Goal: Task Accomplishment & Management: Manage account settings

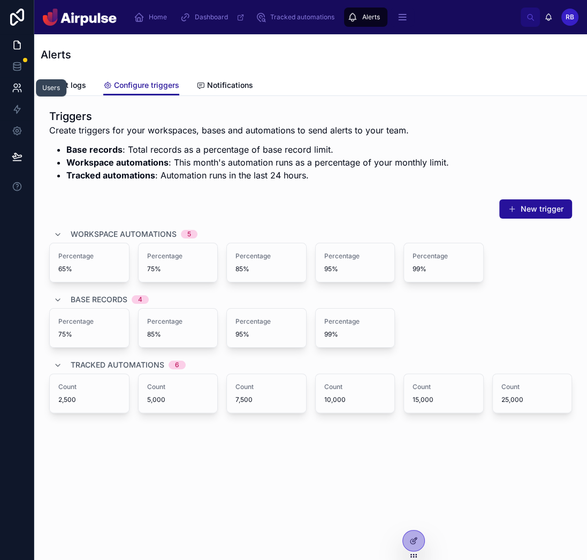
click at [8, 88] on link at bounding box center [17, 87] width 34 height 21
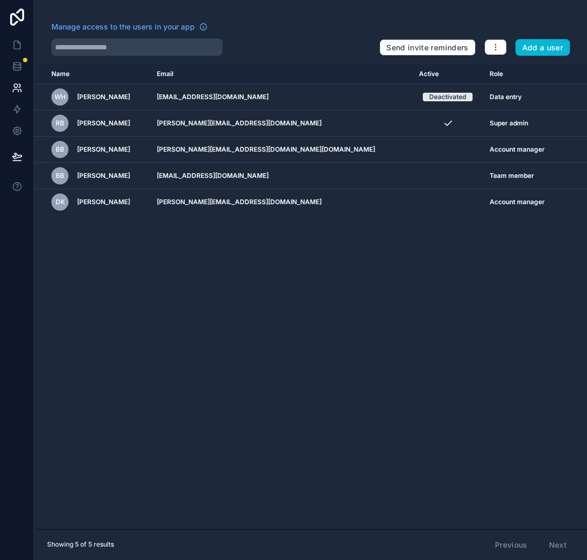
click at [231, 277] on div "Name Email Active Role userTable.email WH Wilf Holland wilfridrholland@gmail.co…" at bounding box center [310, 296] width 553 height 464
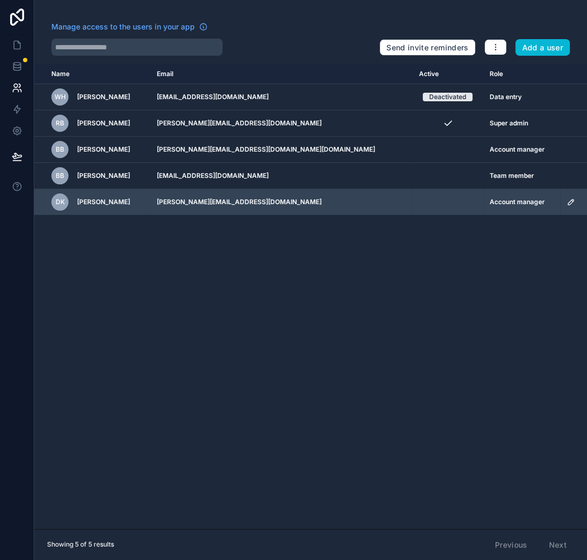
click at [567, 200] on icon "scrollable content" at bounding box center [571, 202] width 9 height 9
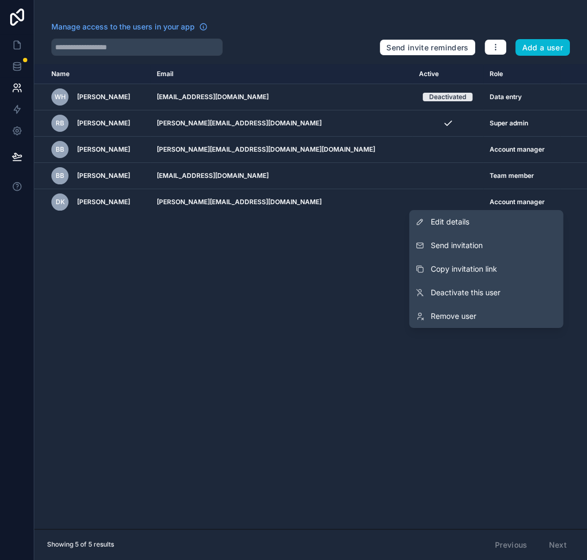
click at [458, 245] on span "Send invitation" at bounding box center [457, 245] width 52 height 11
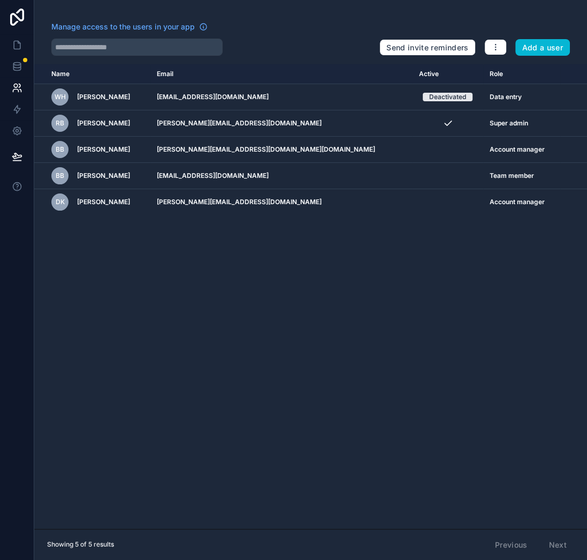
drag, startPoint x: 454, startPoint y: 245, endPoint x: 435, endPoint y: 261, distance: 25.0
click at [454, 245] on div "Name Email Active Role userTable.email WH Wilf Holland wilfridrholland@gmail.co…" at bounding box center [310, 296] width 553 height 464
click at [263, 274] on div "Name Email Active Role userTable.email WH Wilf Holland wilfridrholland@gmail.co…" at bounding box center [310, 296] width 553 height 464
click at [10, 47] on link at bounding box center [17, 44] width 34 height 21
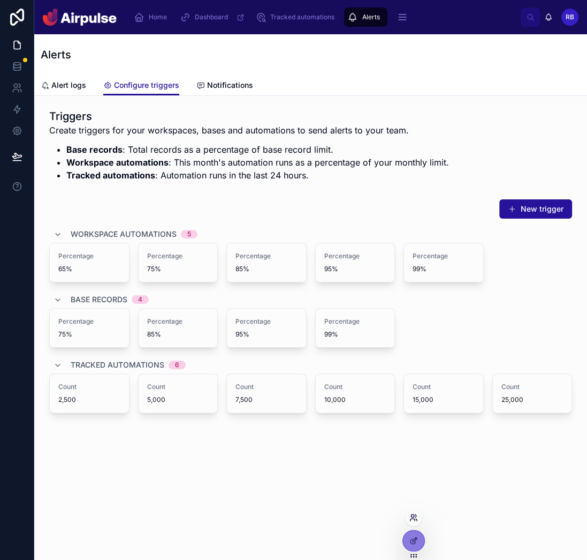
click at [413, 519] on icon at bounding box center [414, 517] width 9 height 9
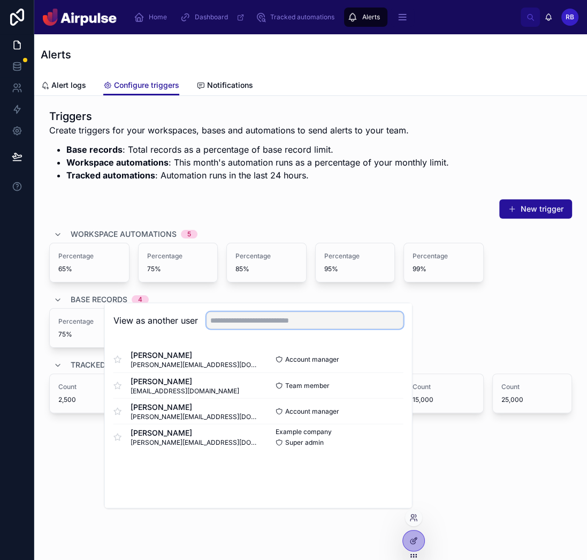
drag, startPoint x: 262, startPoint y: 327, endPoint x: 262, endPoint y: 319, distance: 7.5
click at [262, 327] on input "text" at bounding box center [305, 320] width 197 height 17
click at [262, 319] on input "text" at bounding box center [305, 320] width 197 height 17
click at [389, 359] on button "Select" at bounding box center [390, 359] width 28 height 16
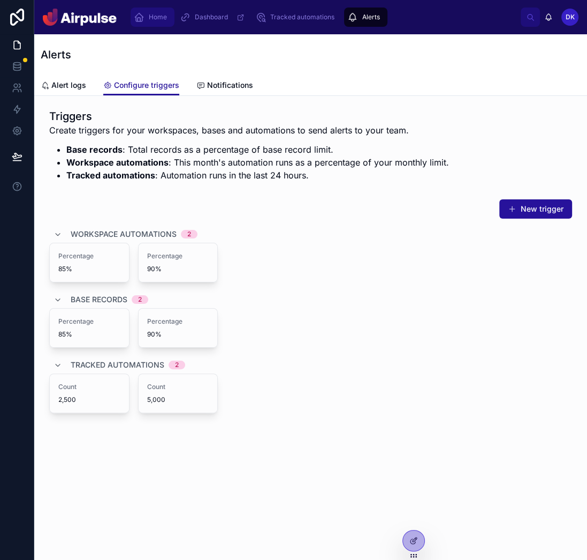
click at [149, 22] on div "Home" at bounding box center [152, 17] width 37 height 17
